Goal: Find specific page/section: Find specific page/section

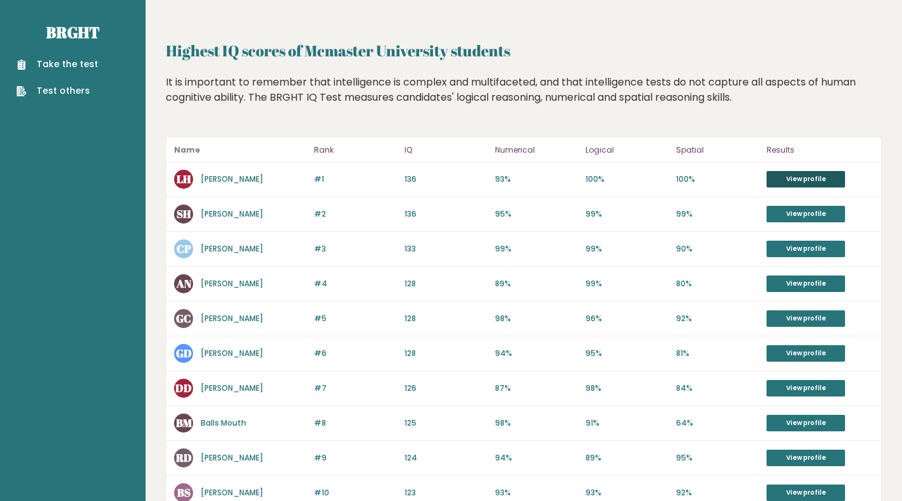
click at [785, 178] on link "View profile" at bounding box center [805, 179] width 78 height 16
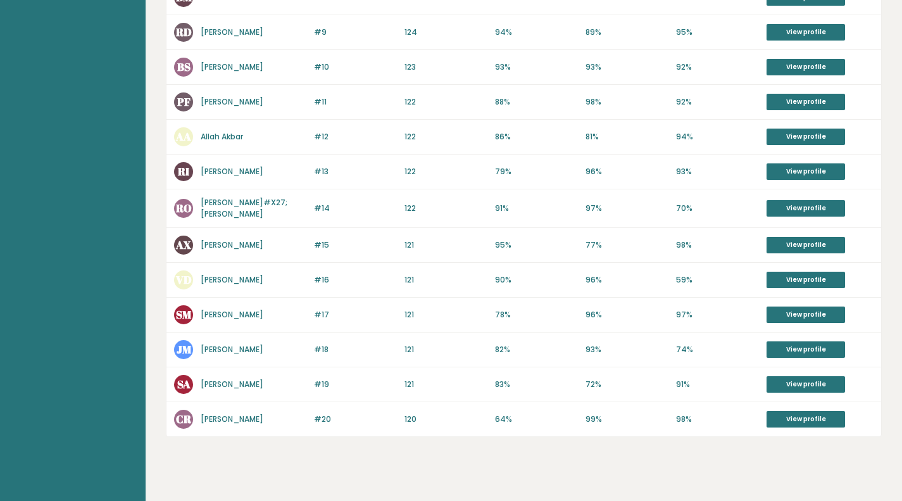
scroll to position [426, 0]
